Goal: Task Accomplishment & Management: Use online tool/utility

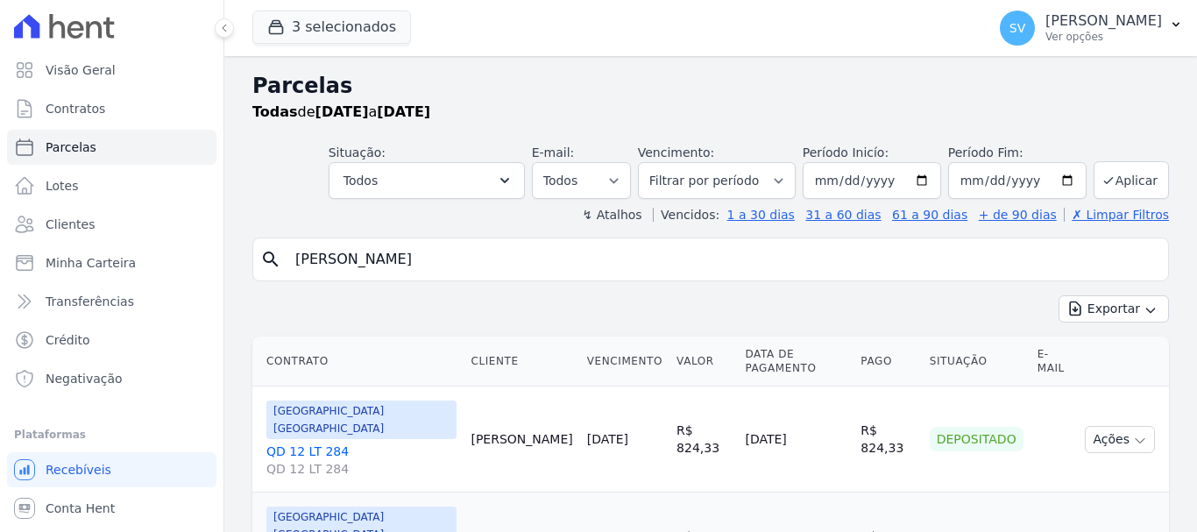
select select
click at [500, 183] on button "Todos" at bounding box center [427, 180] width 196 height 37
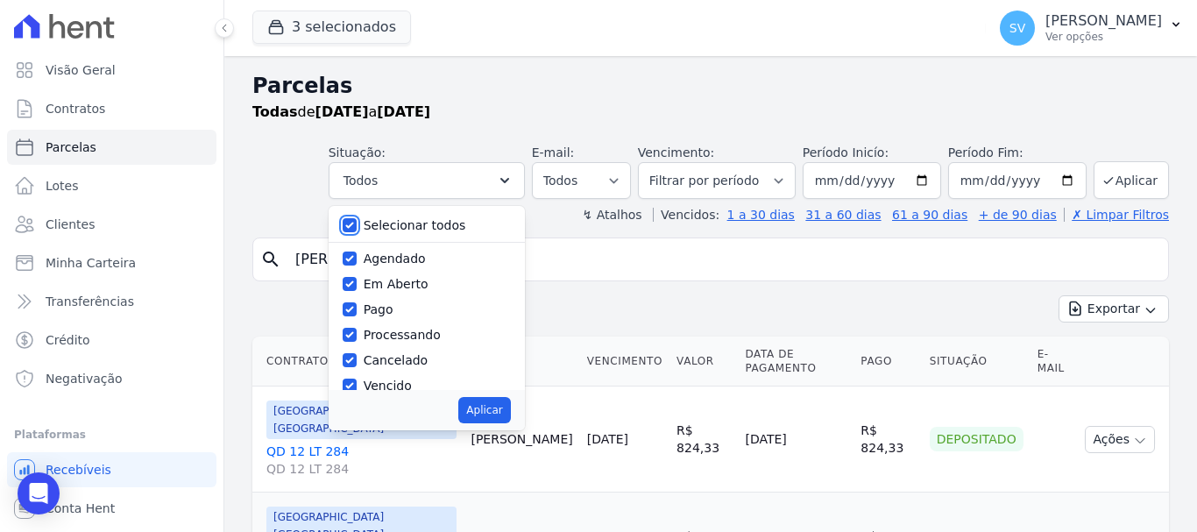
click at [357, 227] on input "Selecionar todos" at bounding box center [350, 225] width 14 height 14
checkbox input "false"
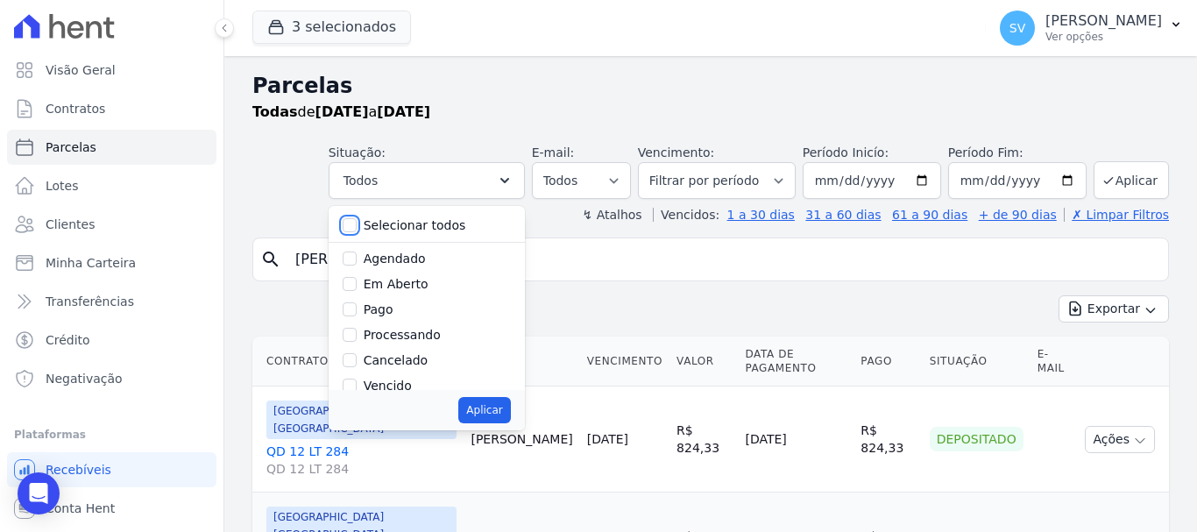
checkbox input "false"
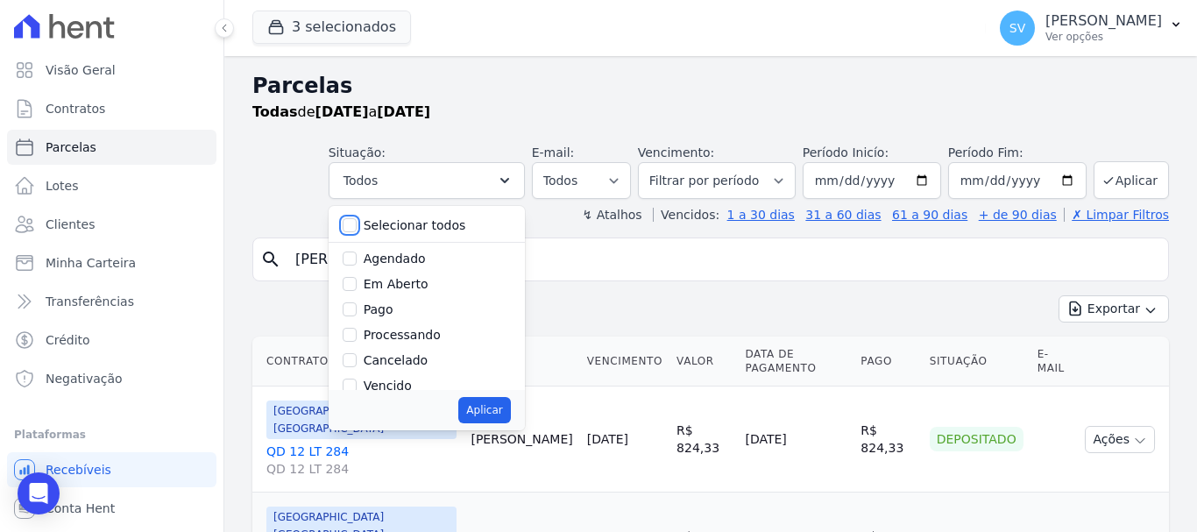
checkbox input "false"
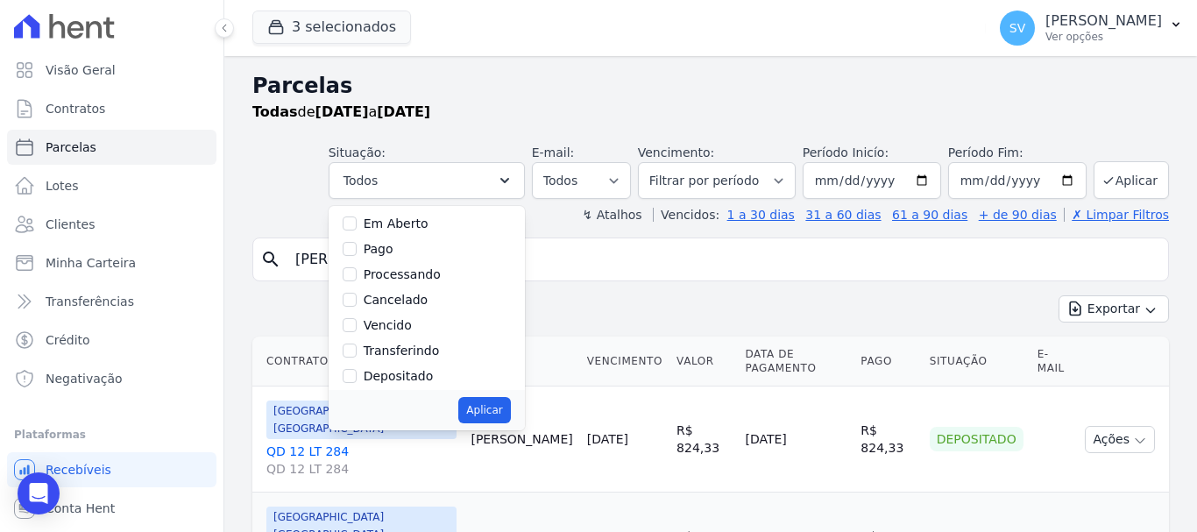
scroll to position [88, 0]
drag, startPoint x: 362, startPoint y: 299, endPoint x: 428, endPoint y: 328, distance: 71.8
click at [357, 300] on input "Vencido" at bounding box center [350, 298] width 14 height 14
checkbox input "true"
click at [506, 418] on button "Aplicar" at bounding box center [484, 410] width 52 height 26
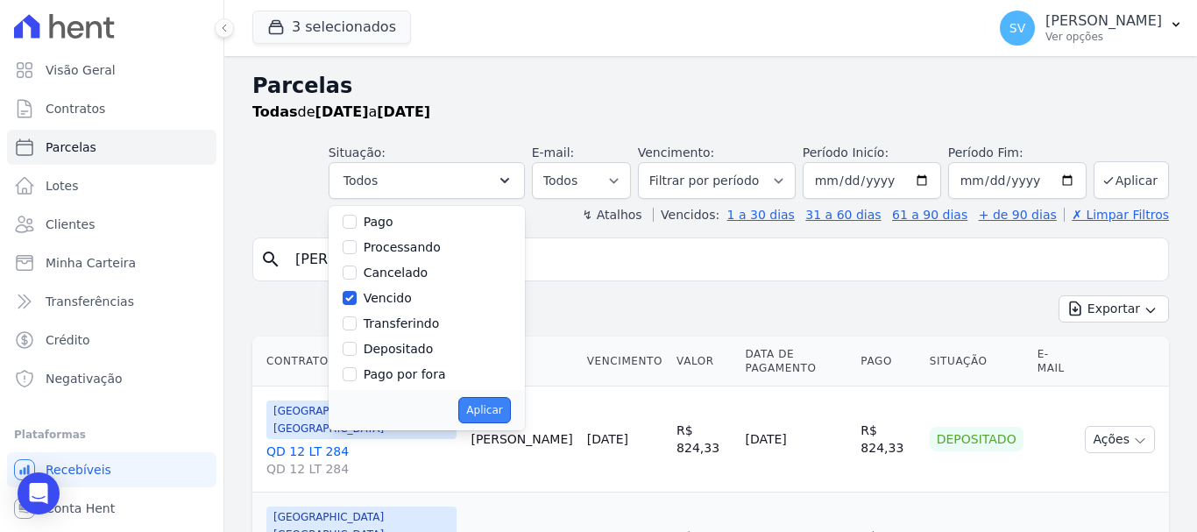
select select "overdue"
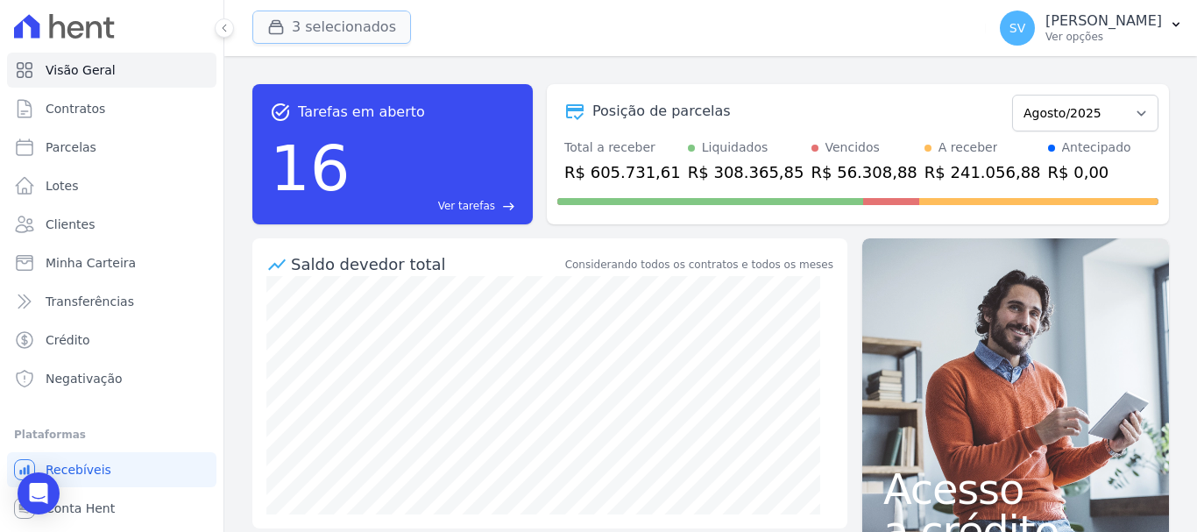
click at [284, 36] on button "3 selecionados" at bounding box center [331, 27] width 159 height 33
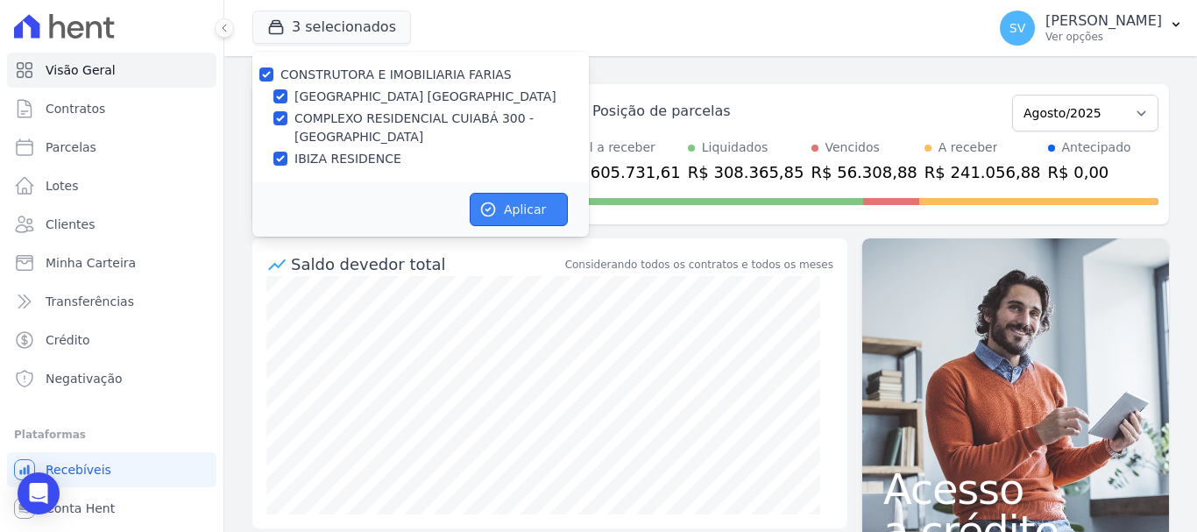
click at [499, 202] on button "Aplicar" at bounding box center [519, 209] width 98 height 33
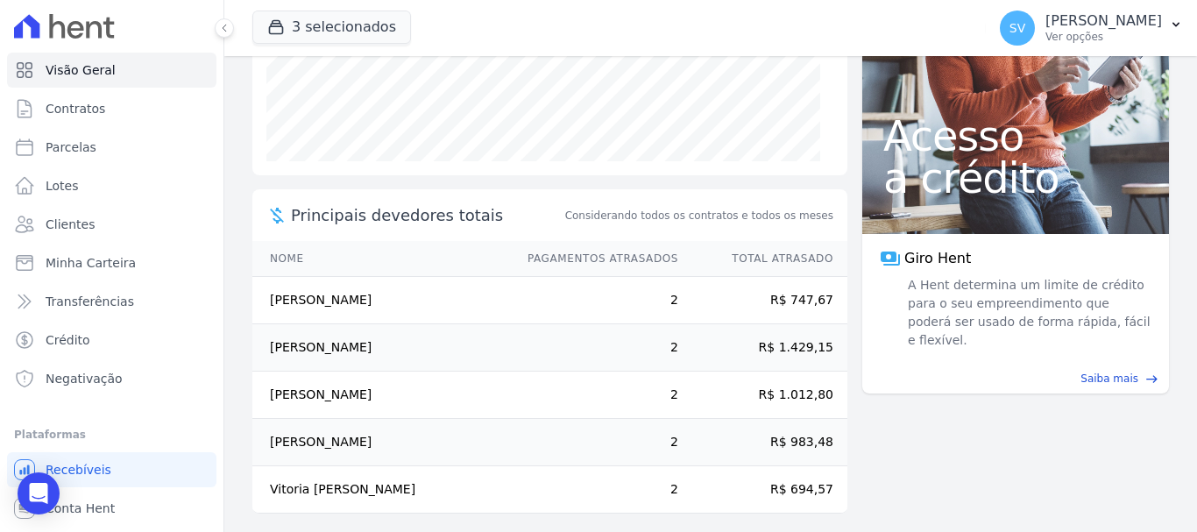
scroll to position [363, 0]
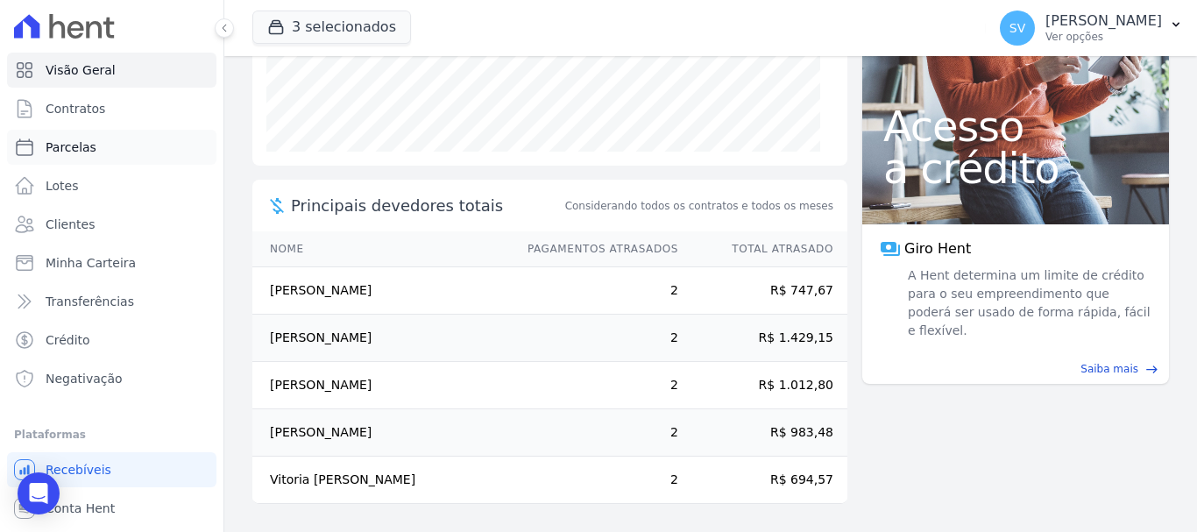
click at [152, 152] on link "Parcelas" at bounding box center [111, 147] width 209 height 35
select select
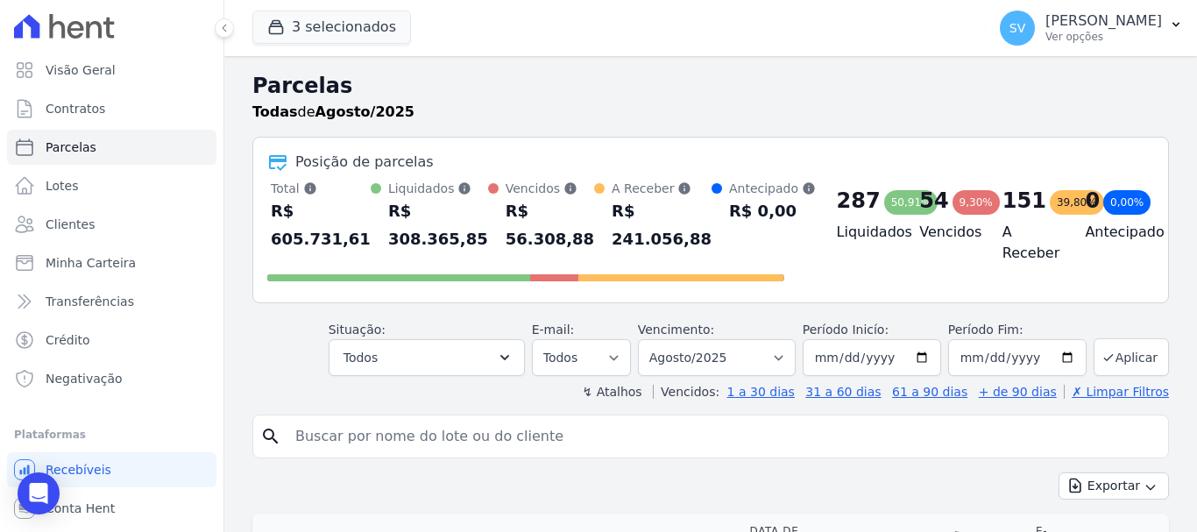
drag, startPoint x: 486, startPoint y: 84, endPoint x: 497, endPoint y: 97, distance: 16.8
click at [485, 87] on h2 "Parcelas" at bounding box center [710, 86] width 917 height 32
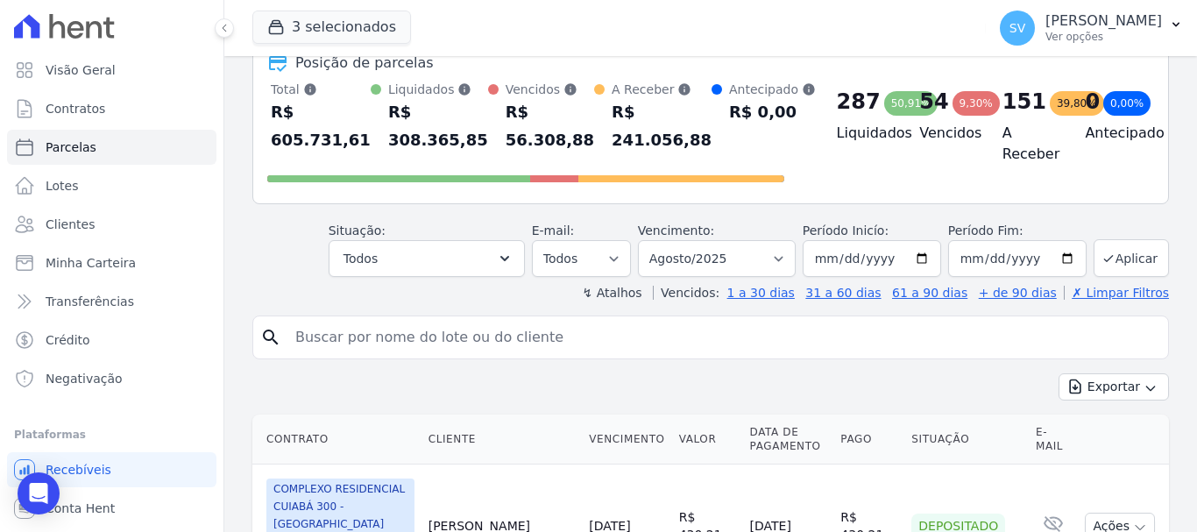
scroll to position [263, 0]
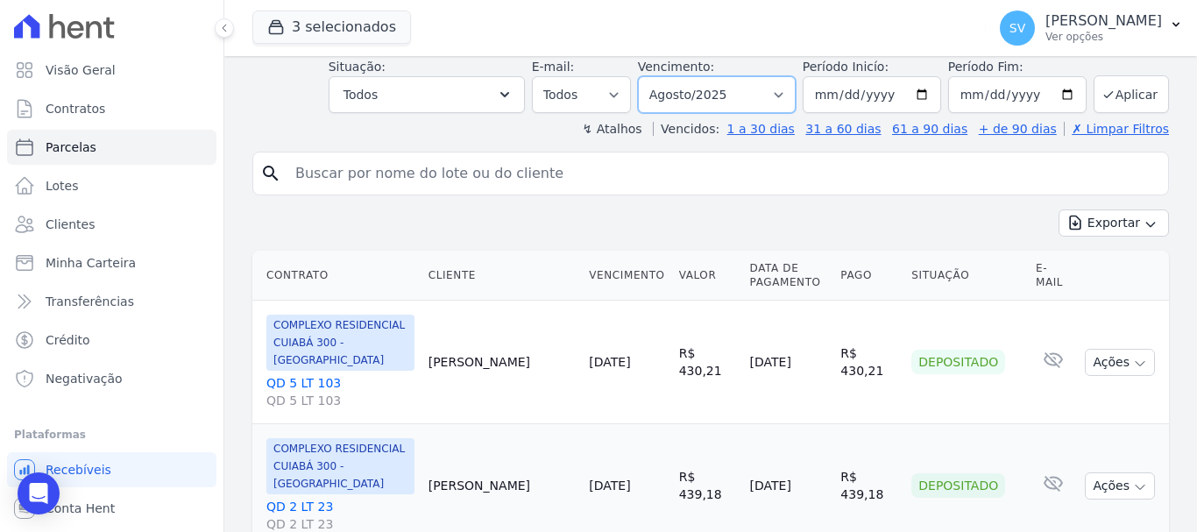
click at [751, 100] on select "Filtrar por período ──────── Todos os meses Outubro/2022 Novembro/2022 Dezembro…" at bounding box center [717, 94] width 158 height 37
click at [860, 152] on div "search" at bounding box center [710, 174] width 917 height 44
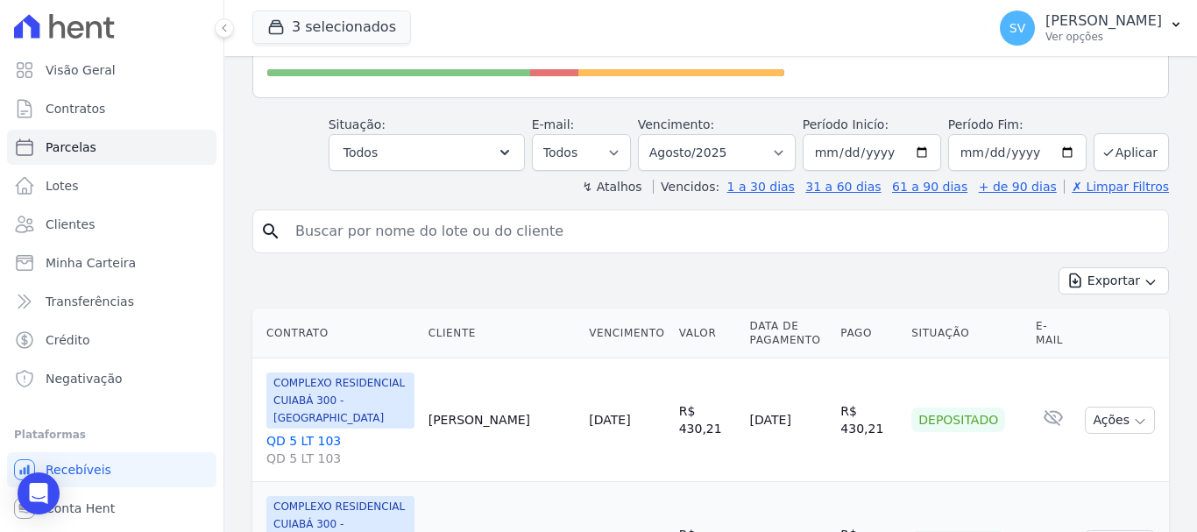
scroll to position [175, 0]
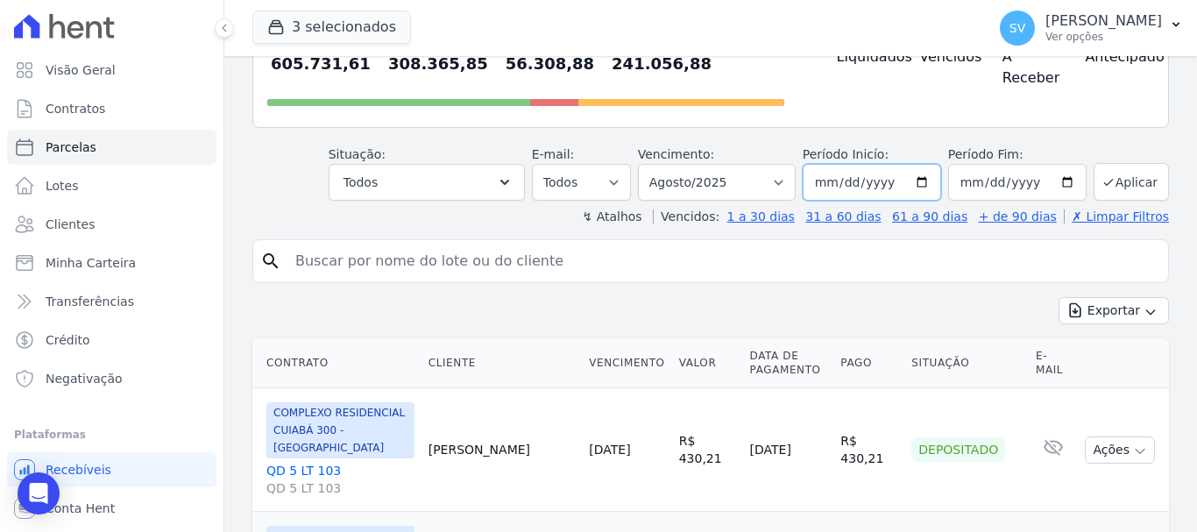
click at [860, 181] on input "[DATE]" at bounding box center [872, 182] width 138 height 37
click at [917, 181] on input "[DATE]" at bounding box center [872, 182] width 138 height 37
type input "[DATE]"
click at [1115, 186] on button "Aplicar" at bounding box center [1131, 182] width 75 height 38
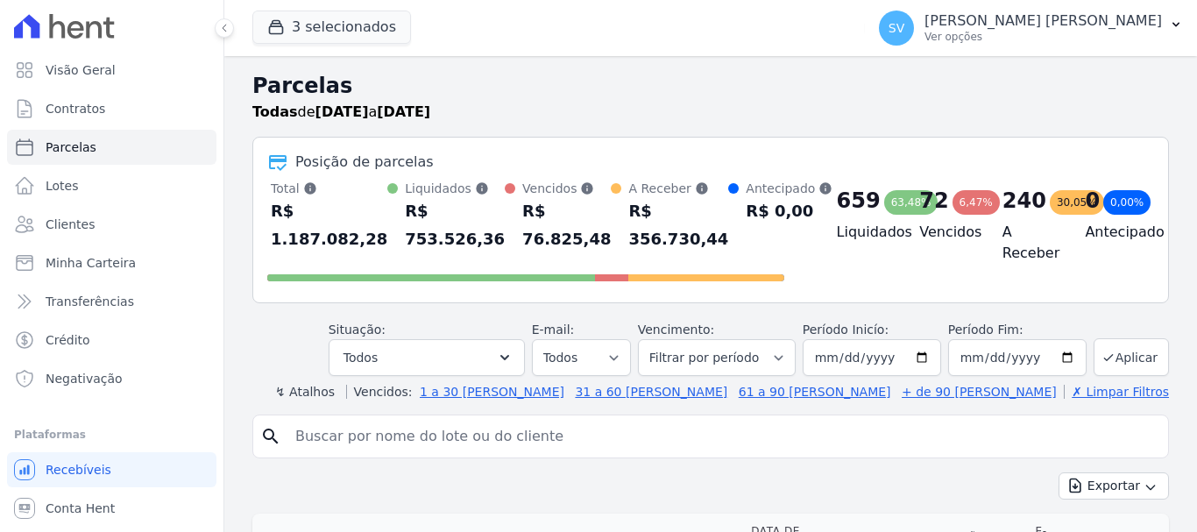
select select
click at [485, 354] on button "Todos" at bounding box center [427, 357] width 196 height 37
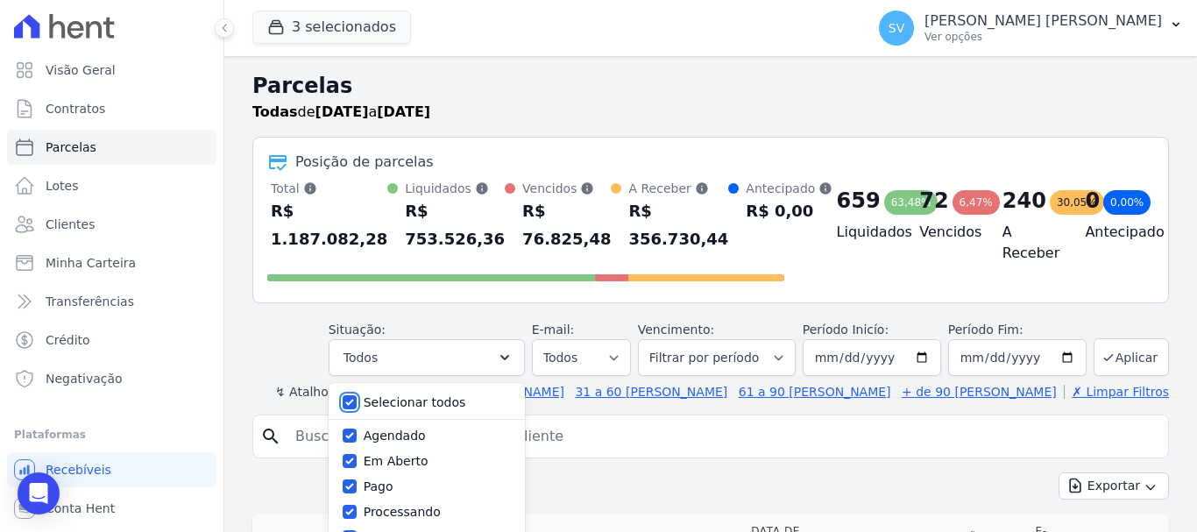
click at [357, 398] on input "Selecionar todos" at bounding box center [350, 402] width 14 height 14
checkbox input "false"
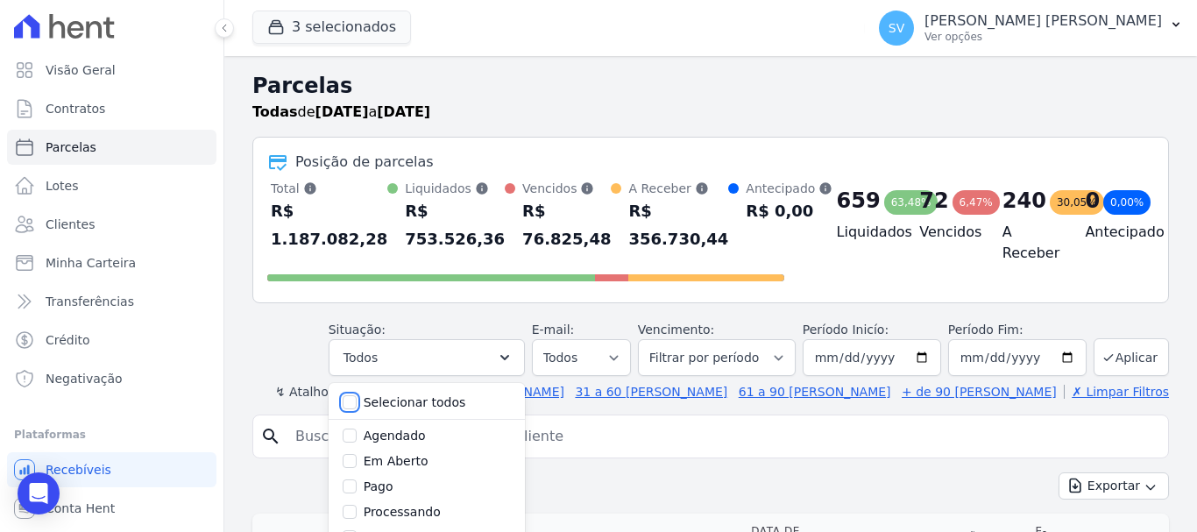
checkbox input "false"
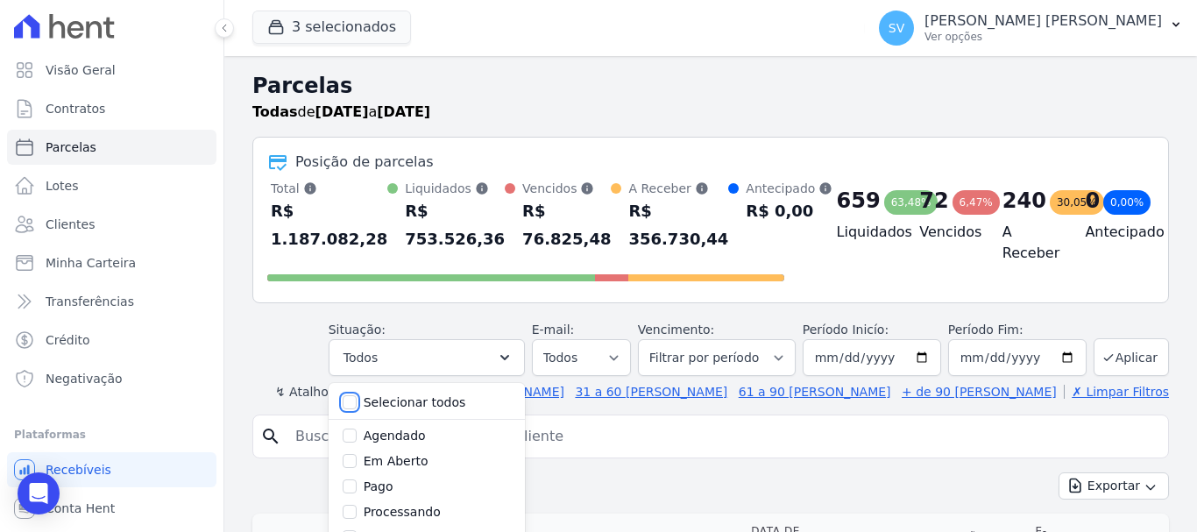
checkbox input "false"
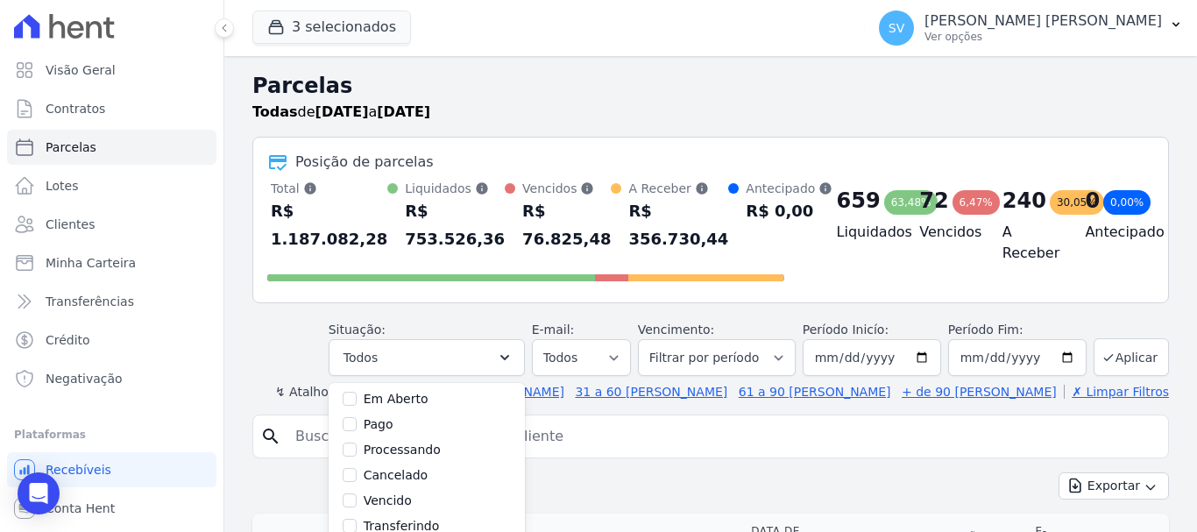
scroll to position [88, 0]
click at [357, 475] on input "Vencido" at bounding box center [350, 475] width 14 height 14
checkbox input "true"
click at [1129, 360] on button "Aplicar" at bounding box center [1131, 357] width 75 height 38
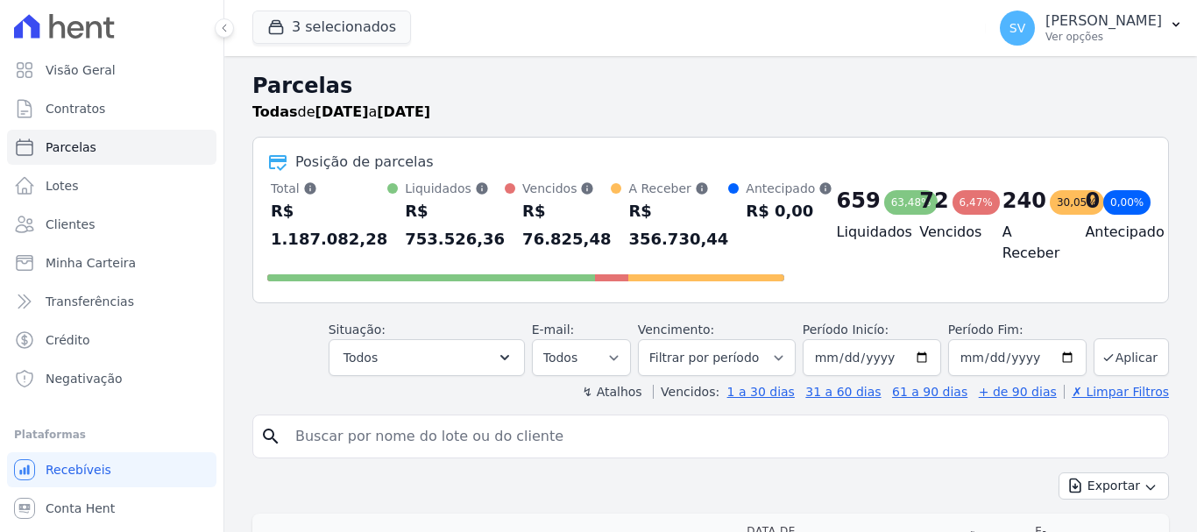
select select
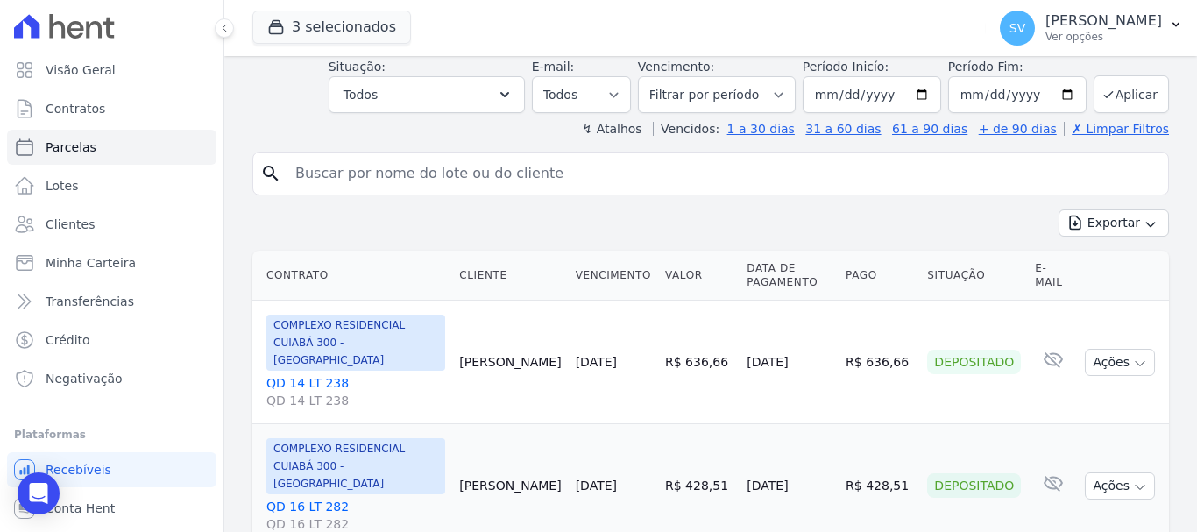
scroll to position [175, 0]
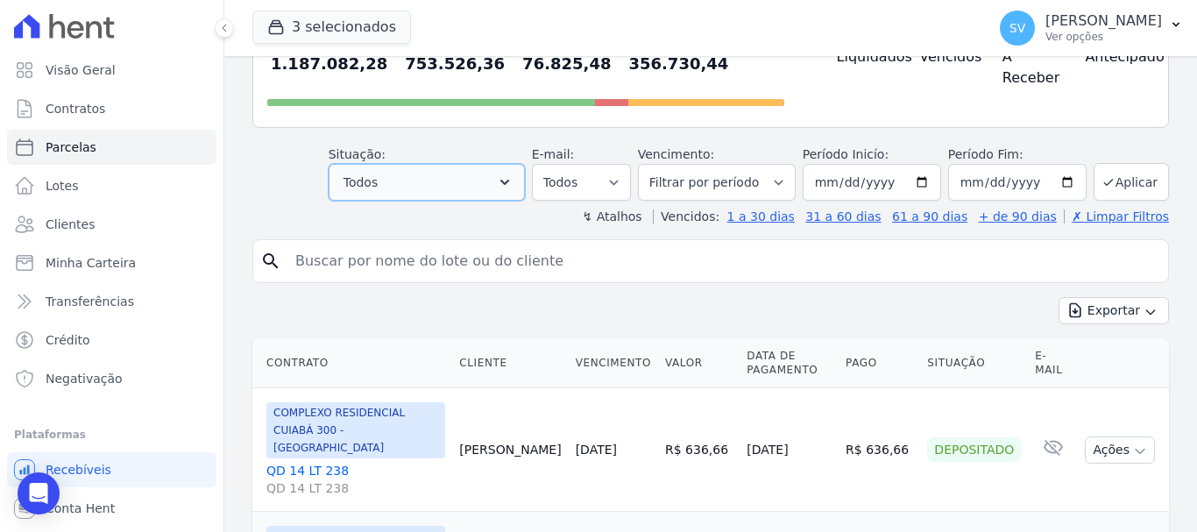
click at [487, 195] on button "Todos" at bounding box center [427, 182] width 196 height 37
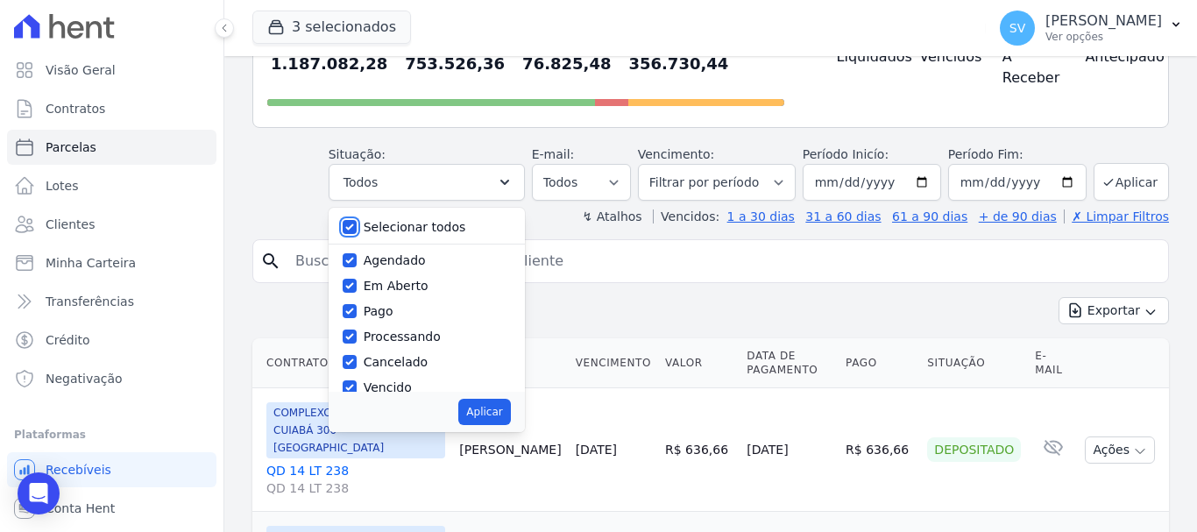
click at [357, 223] on input "Selecionar todos" at bounding box center [350, 227] width 14 height 14
checkbox input "false"
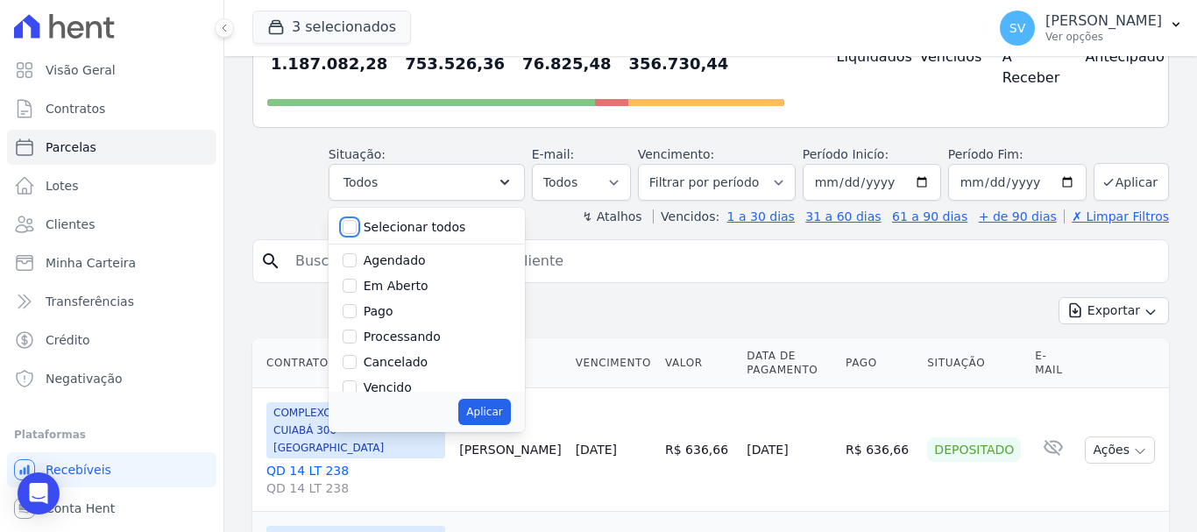
checkbox input "false"
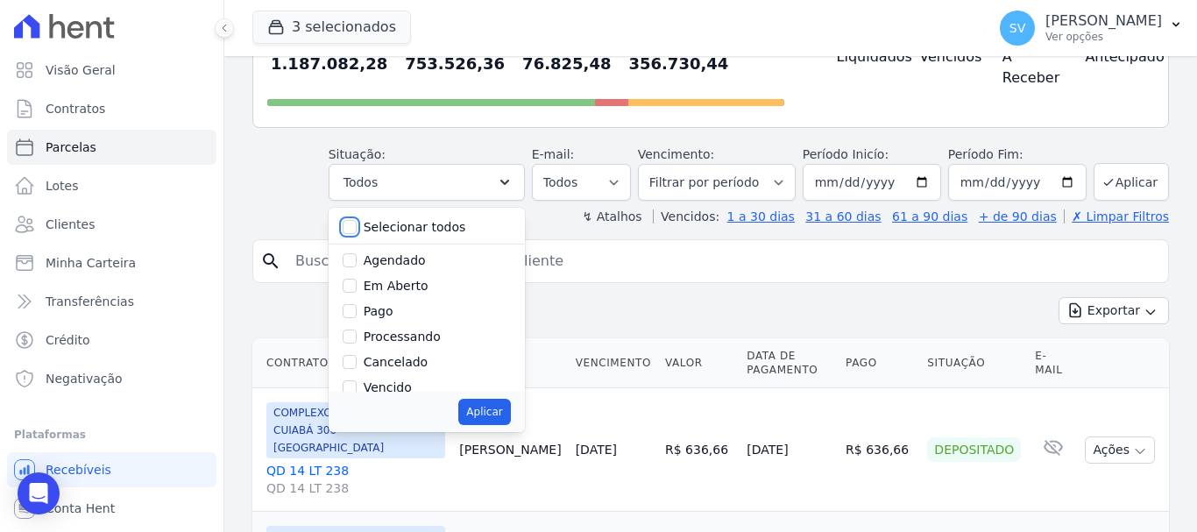
checkbox input "false"
click at [372, 384] on div "Vencido" at bounding box center [427, 387] width 168 height 25
click at [357, 390] on input "Vencido" at bounding box center [350, 387] width 14 height 14
checkbox input "true"
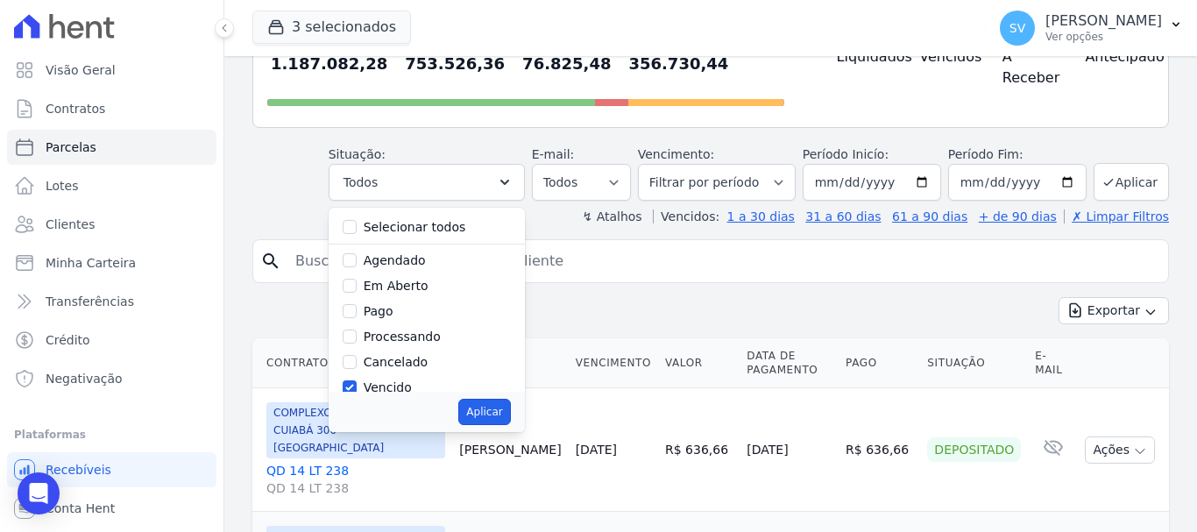
click at [487, 411] on button "Aplicar" at bounding box center [484, 412] width 52 height 26
select select "overdue"
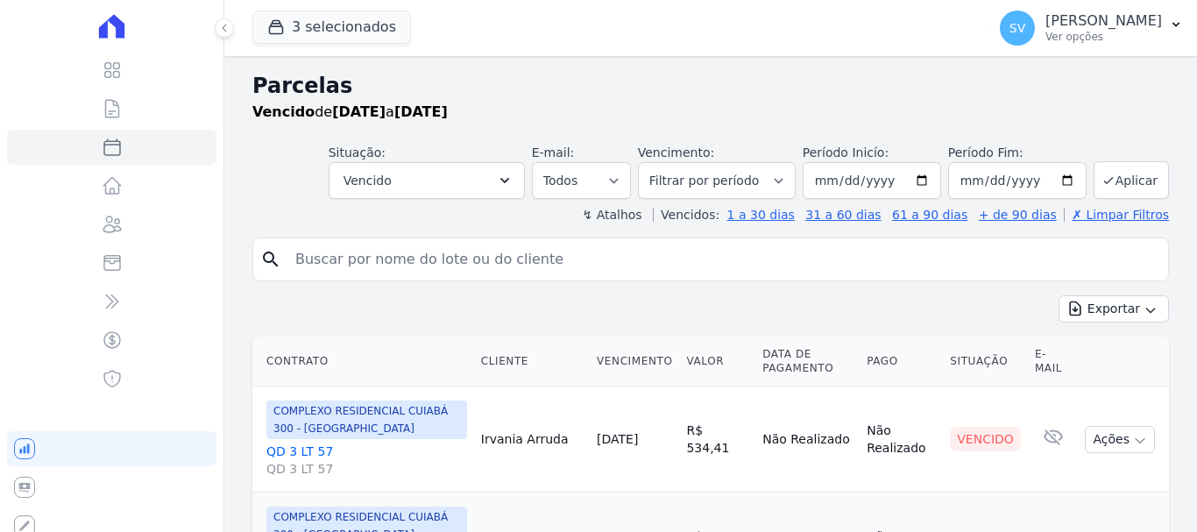
select select
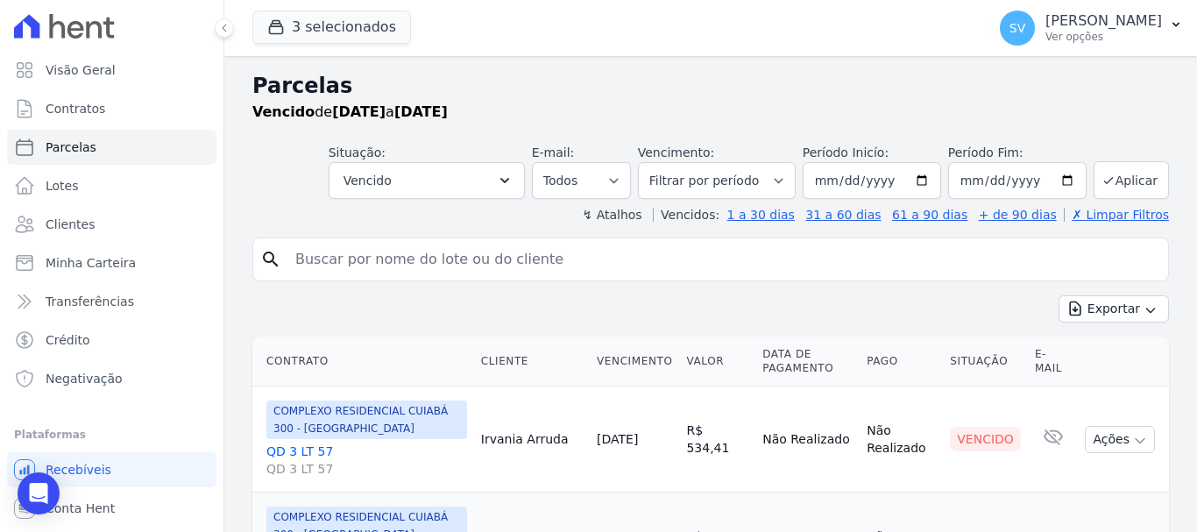
scroll to position [88, 0]
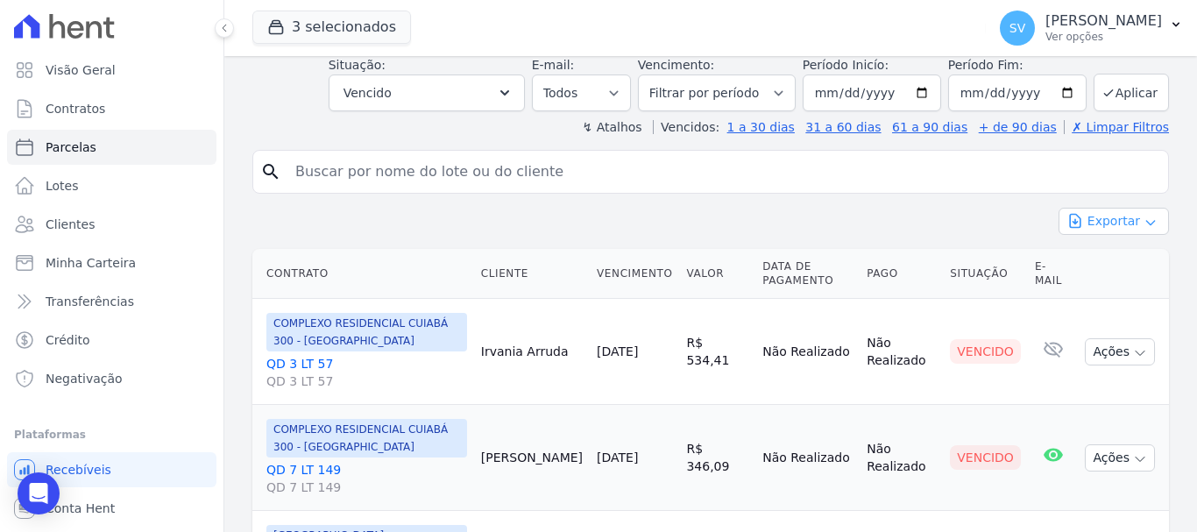
click at [1072, 227] on icon "button" at bounding box center [1075, 221] width 18 height 18
click at [1093, 263] on span "Exportar PDF" at bounding box center [1112, 263] width 92 height 18
drag, startPoint x: 917, startPoint y: 231, endPoint x: 913, endPoint y: 185, distance: 46.6
click at [912, 223] on div "Exportar Exportar PDF Exportar CSV" at bounding box center [710, 228] width 917 height 41
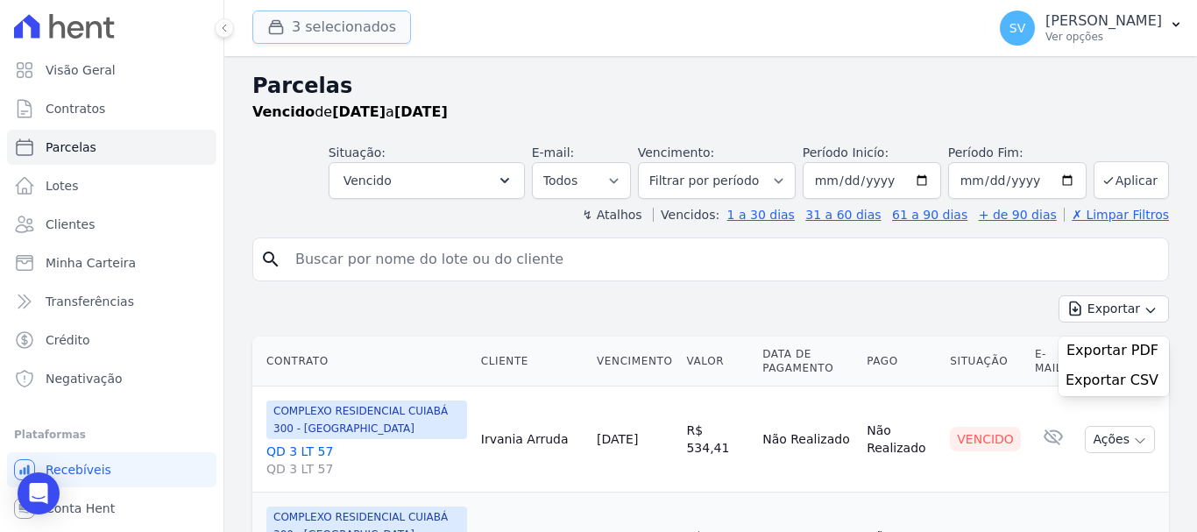
click at [346, 21] on button "3 selecionados" at bounding box center [331, 27] width 159 height 33
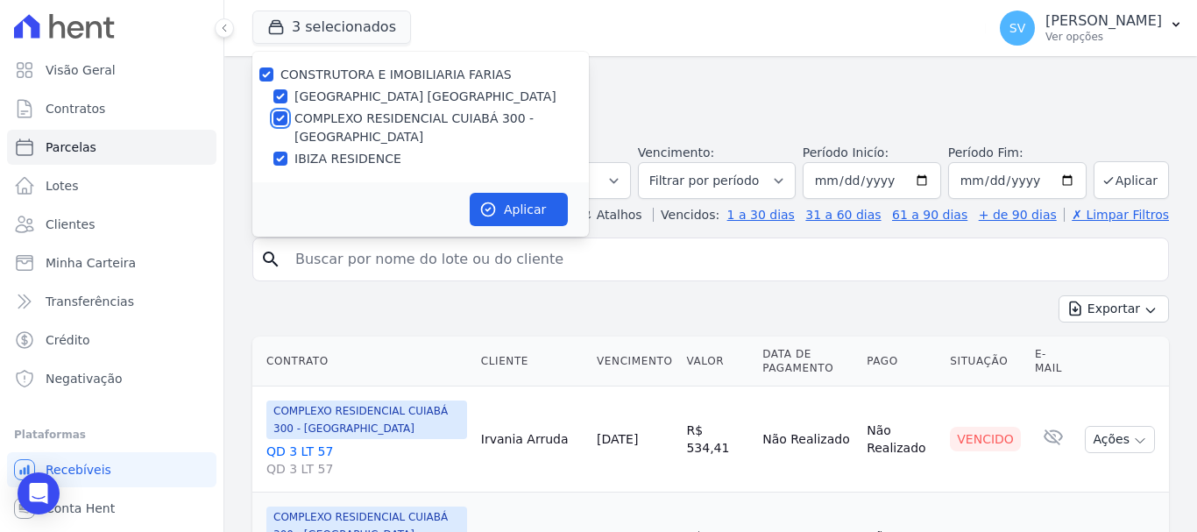
click at [279, 120] on input "COMPLEXO RESIDENCIAL CUIABÁ 300 - [GEOGRAPHIC_DATA]" at bounding box center [280, 118] width 14 height 14
checkbox input "false"
click at [274, 158] on input "IBIZA RESIDENCE" at bounding box center [280, 159] width 14 height 14
checkbox input "false"
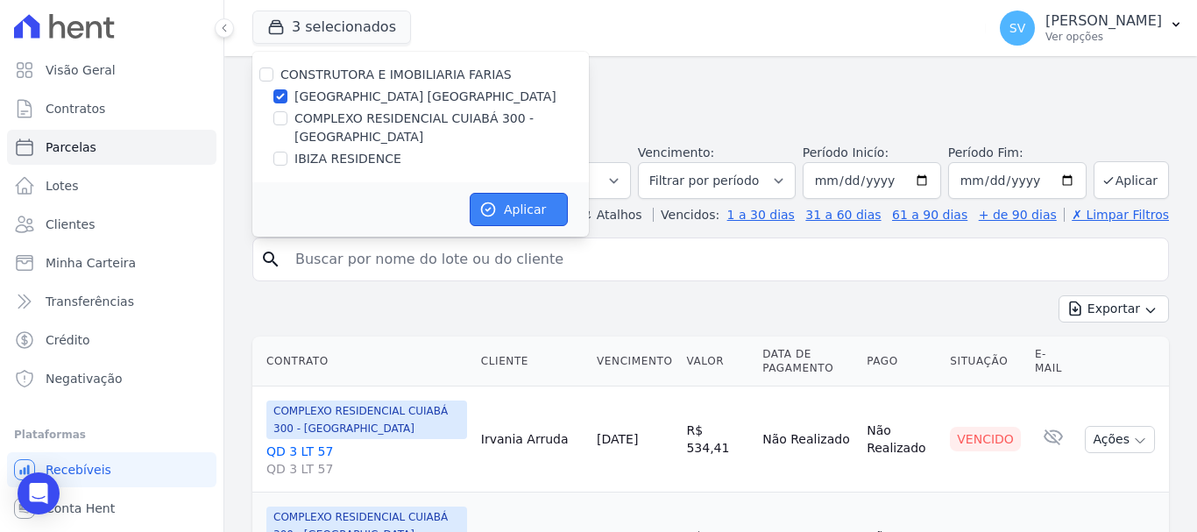
click at [485, 209] on icon "button" at bounding box center [488, 210] width 18 height 18
click at [551, 265] on input "search" at bounding box center [723, 259] width 876 height 35
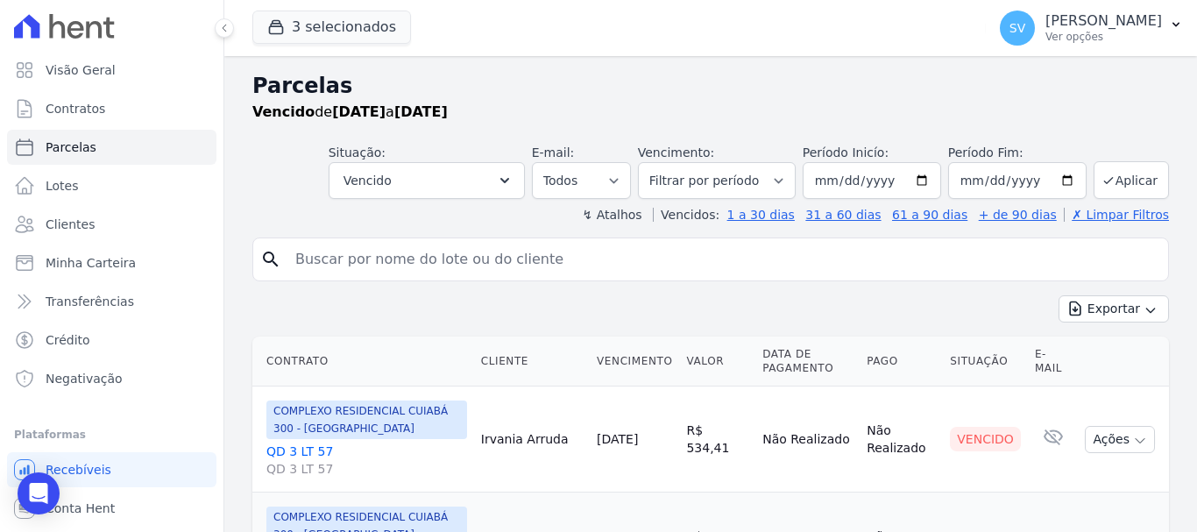
select select
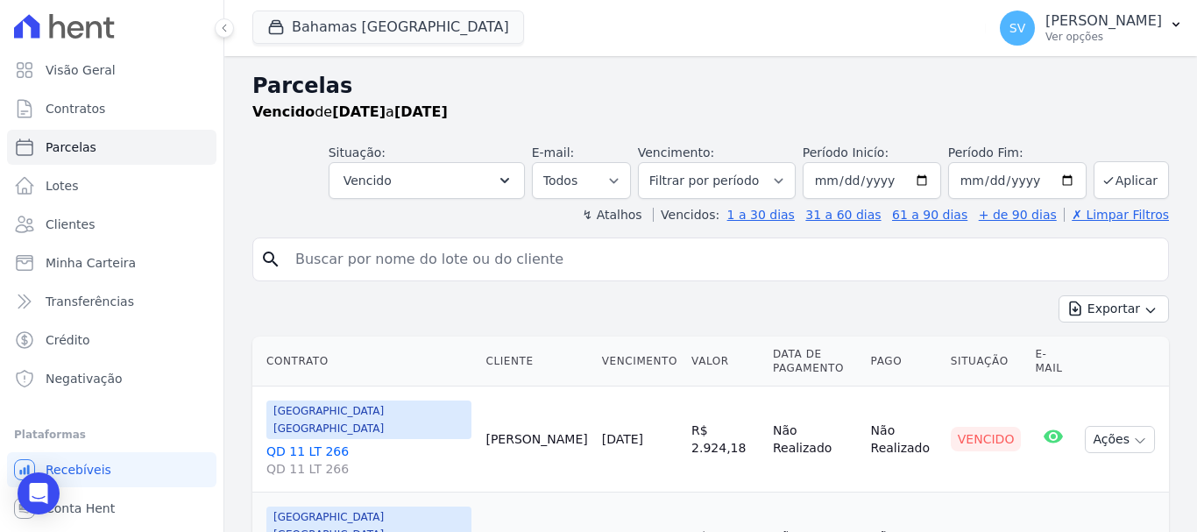
drag, startPoint x: 551, startPoint y: 266, endPoint x: 536, endPoint y: 268, distance: 15.0
click at [536, 267] on input "search" at bounding box center [723, 259] width 876 height 35
paste input "Bom dia, Prezado(a) Cliente Ilsamara Constatamos em nosso sistema uma pendência…"
type input "Bom dia, Prezado(a) Cliente Ilsamara Constatamos em nosso sistema uma pendência…"
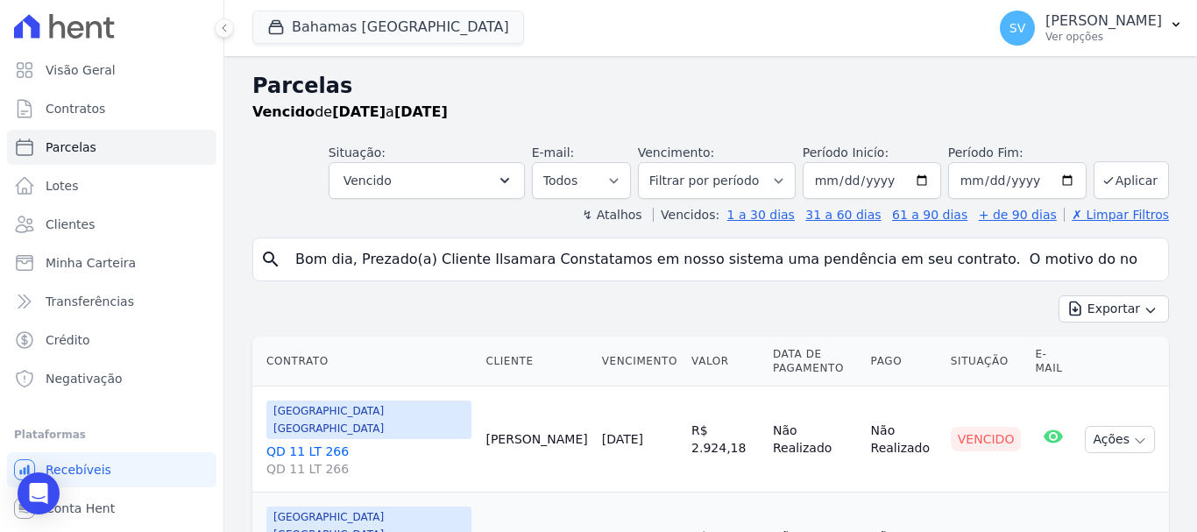
scroll to position [0, 1426]
click at [1133, 258] on input "Bom dia, Prezado(a) Cliente Ilsamara Constatamos em nosso sistema uma pendência…" at bounding box center [723, 259] width 876 height 35
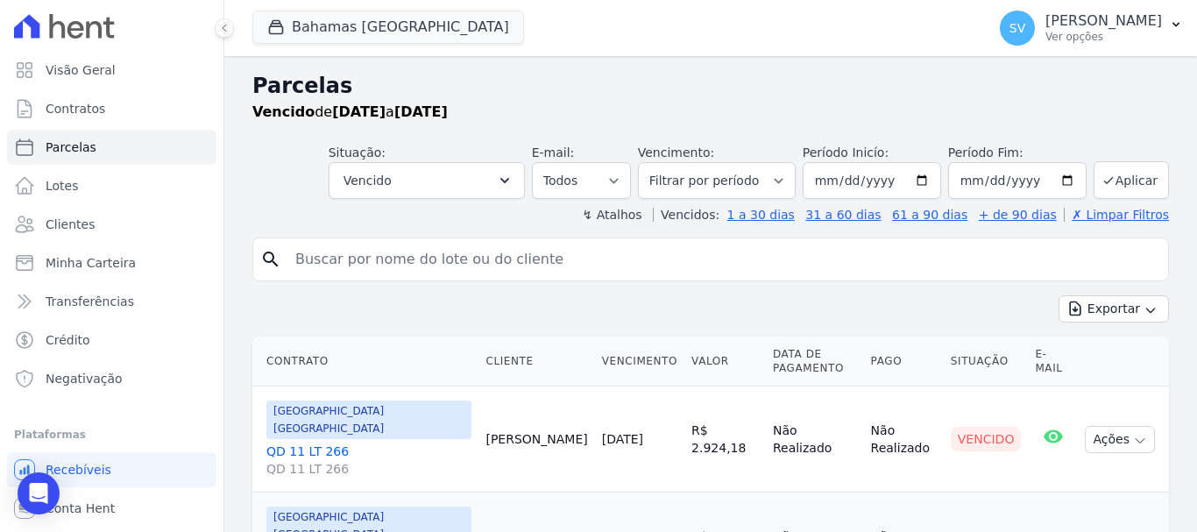
scroll to position [0, 0]
type input "VOLMIR HENTGES"
click at [922, 173] on input "[DATE]" at bounding box center [872, 180] width 138 height 37
click at [1081, 312] on button "Exportar" at bounding box center [1113, 308] width 110 height 27
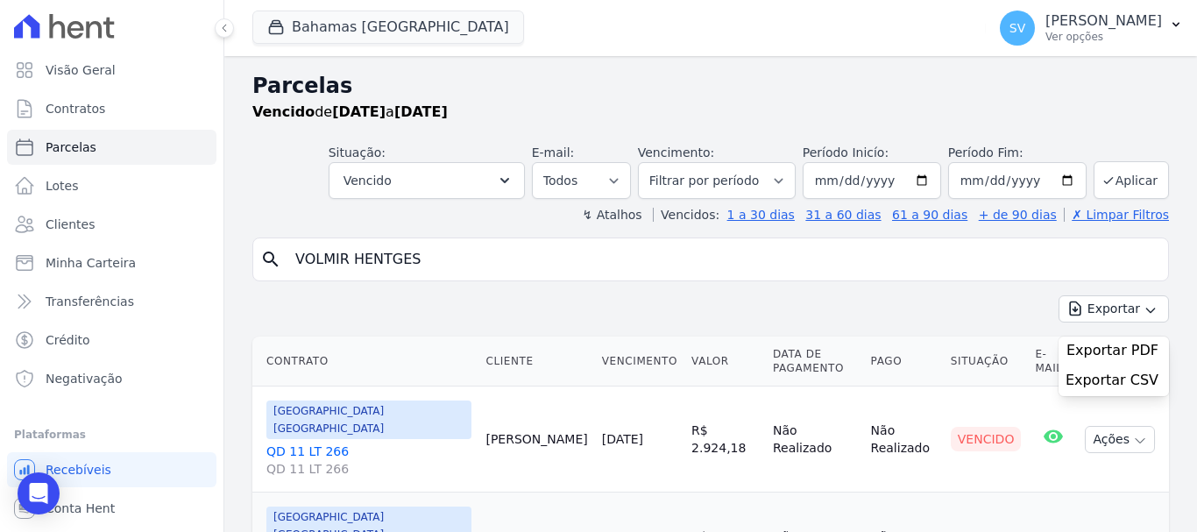
click at [899, 307] on div "Exportar Exportar PDF Exportar CSV" at bounding box center [710, 315] width 917 height 41
click at [776, 253] on input "VOLMIR HENTGES" at bounding box center [723, 259] width 876 height 35
select select
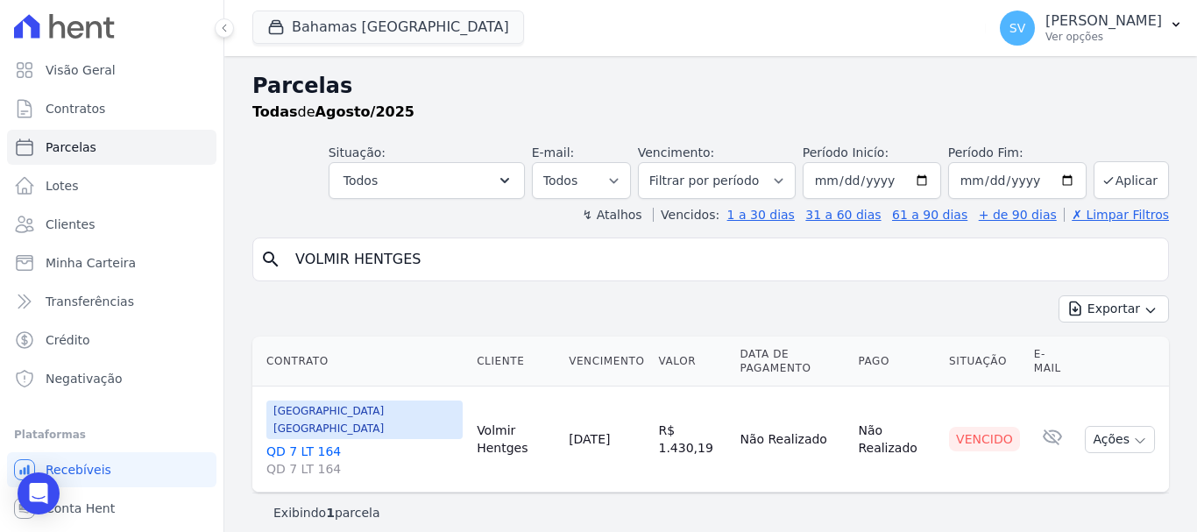
click at [776, 252] on input "VOLMIR HENTGES" at bounding box center [723, 259] width 876 height 35
click at [690, 504] on div "Exibindo 1 parcela" at bounding box center [710, 513] width 874 height 18
click at [1100, 426] on button "Ações" at bounding box center [1120, 439] width 70 height 27
click at [1085, 464] on link "Ver boleto" at bounding box center [1113, 480] width 168 height 32
